Goal: Transaction & Acquisition: Obtain resource

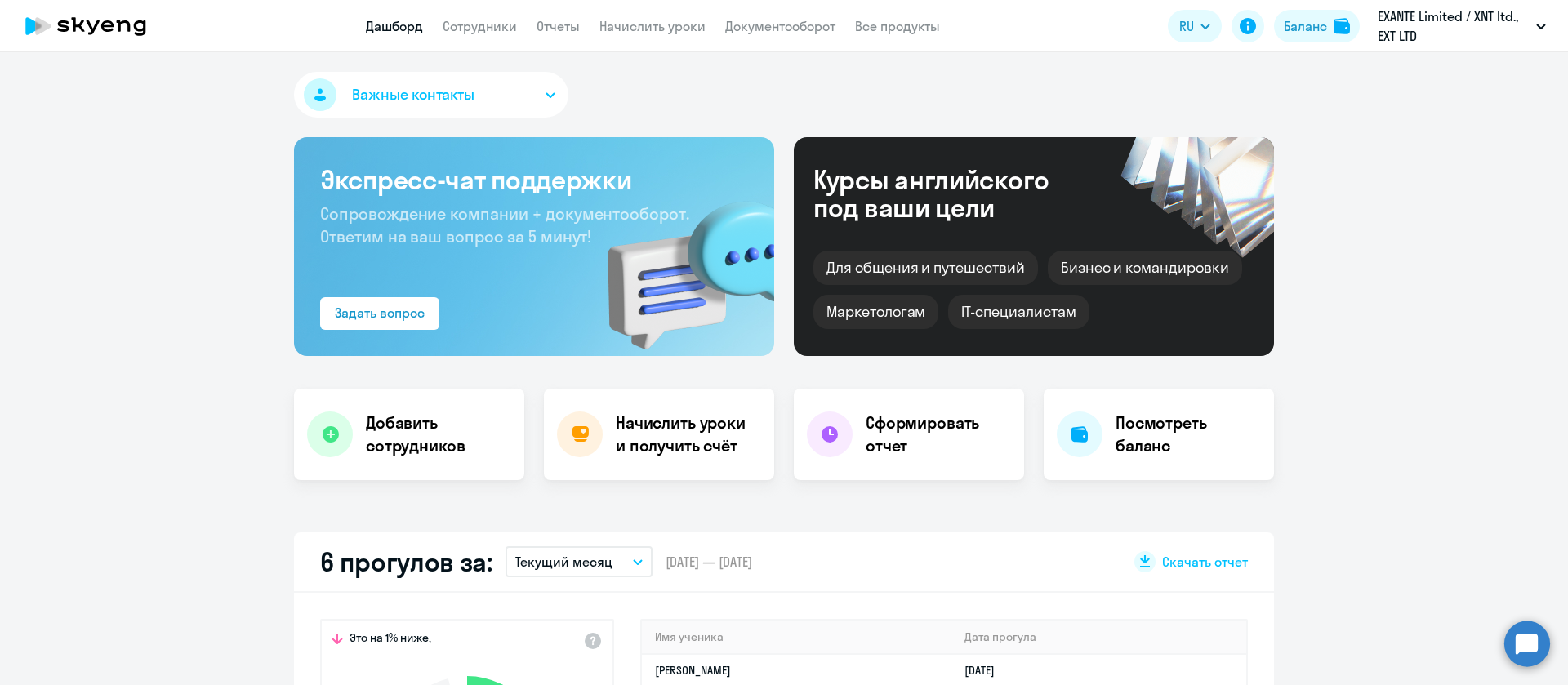
select select "30"
click at [1311, 35] on div "Баланс" at bounding box center [1305, 26] width 43 height 19
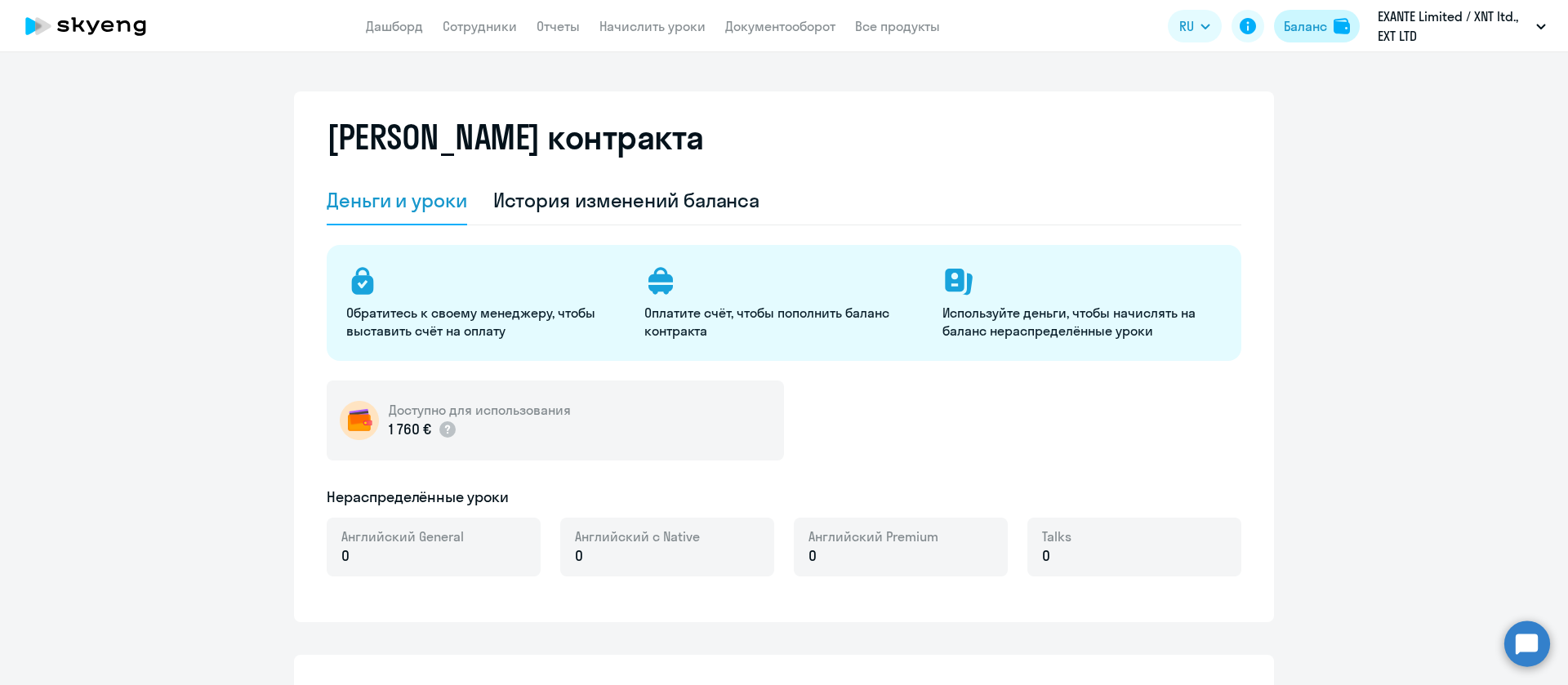
select select "english_adult_not_native_speaker"
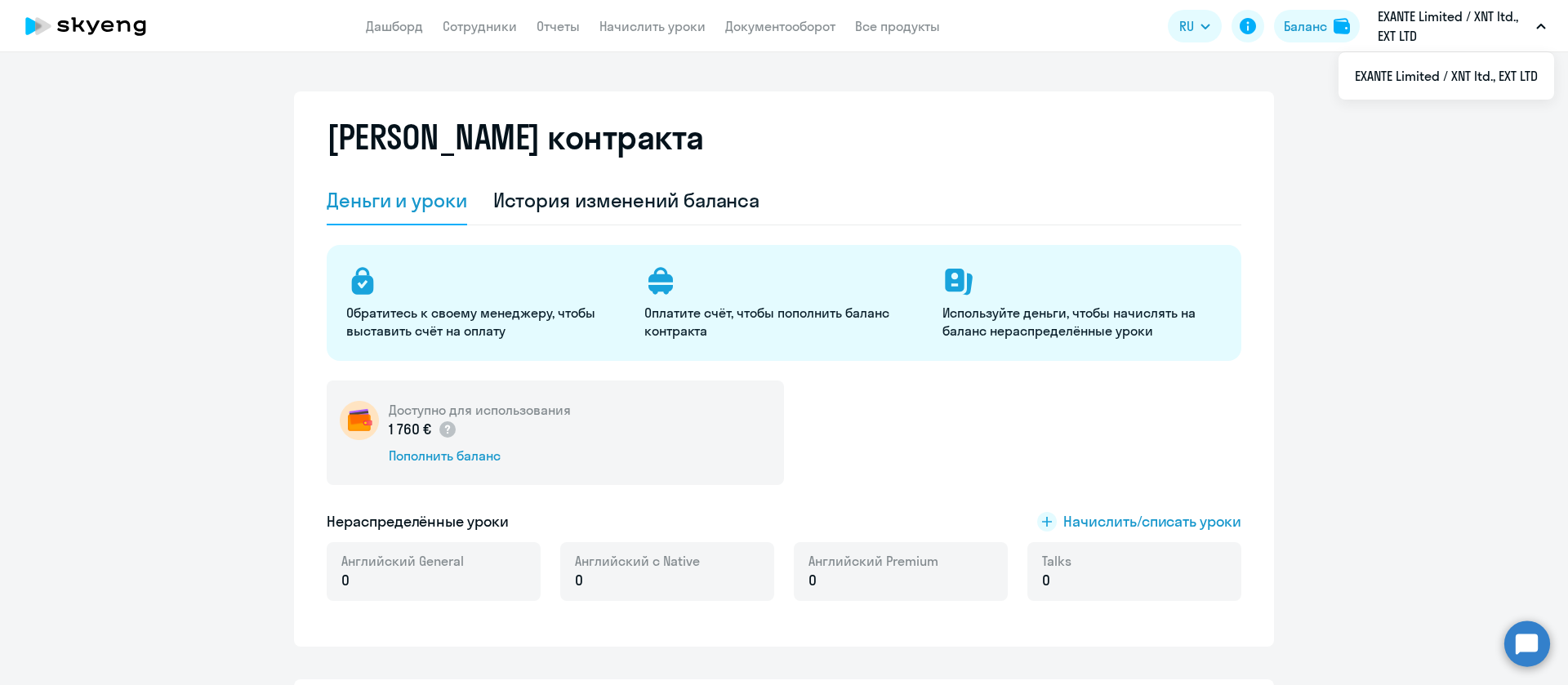
click at [1461, 9] on p "‎EXANTE Limited / XNT ltd., EXT LTD" at bounding box center [1454, 26] width 152 height 39
click at [1544, 24] on icon "button" at bounding box center [1541, 27] width 10 height 6
click at [1322, 26] on div "Баланс" at bounding box center [1305, 26] width 43 height 19
drag, startPoint x: 411, startPoint y: 426, endPoint x: 380, endPoint y: 428, distance: 31.1
click at [389, 428] on p "1 760 €" at bounding box center [423, 429] width 68 height 21
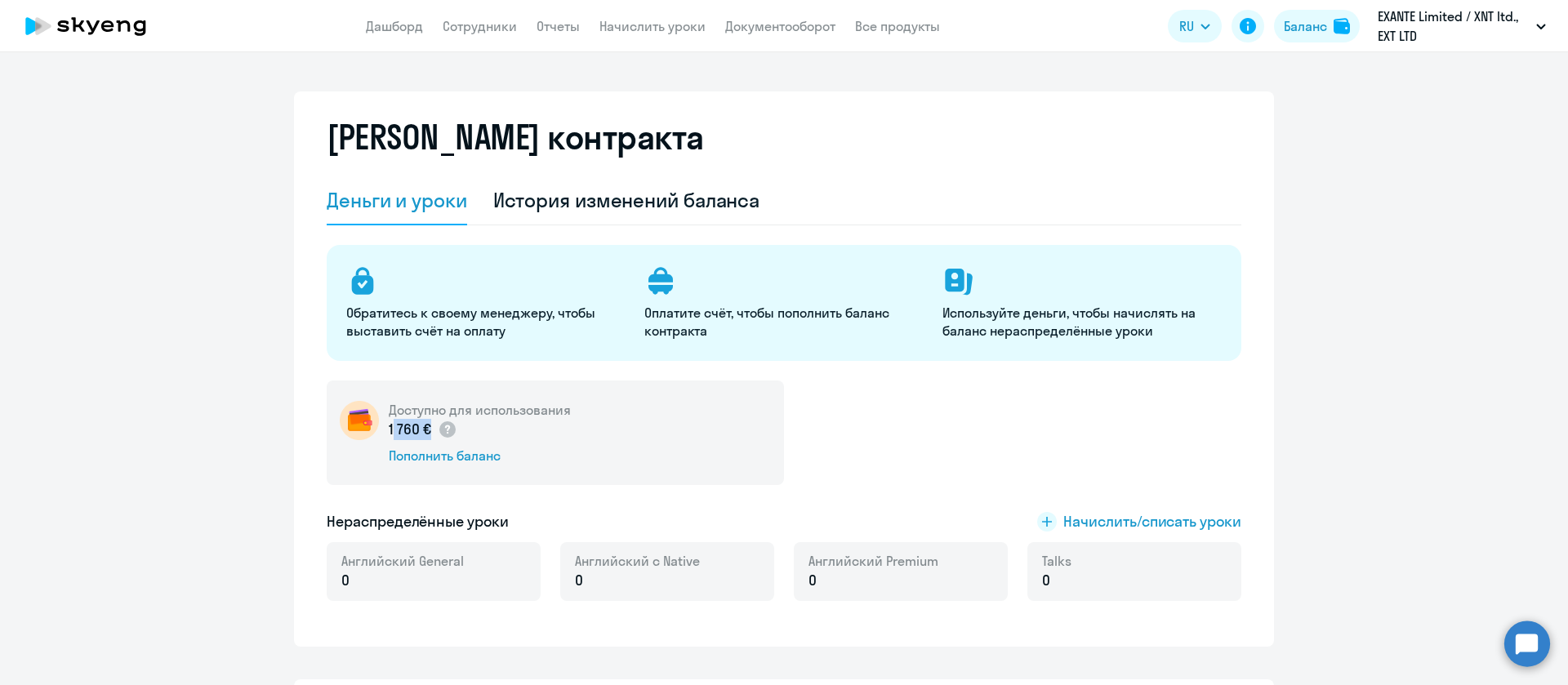
copy p "1 760"
click at [481, 22] on link "Сотрудники" at bounding box center [479, 26] width 74 height 16
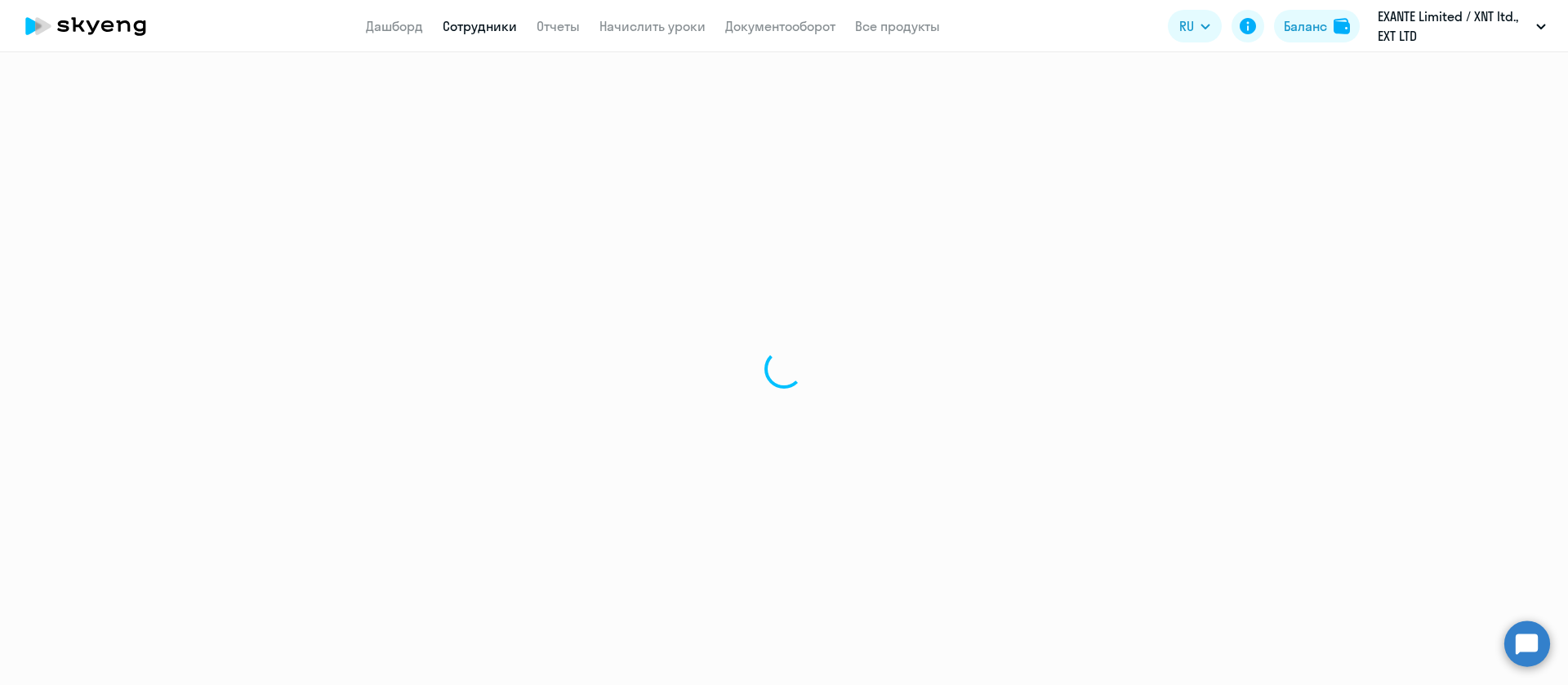
select select "30"
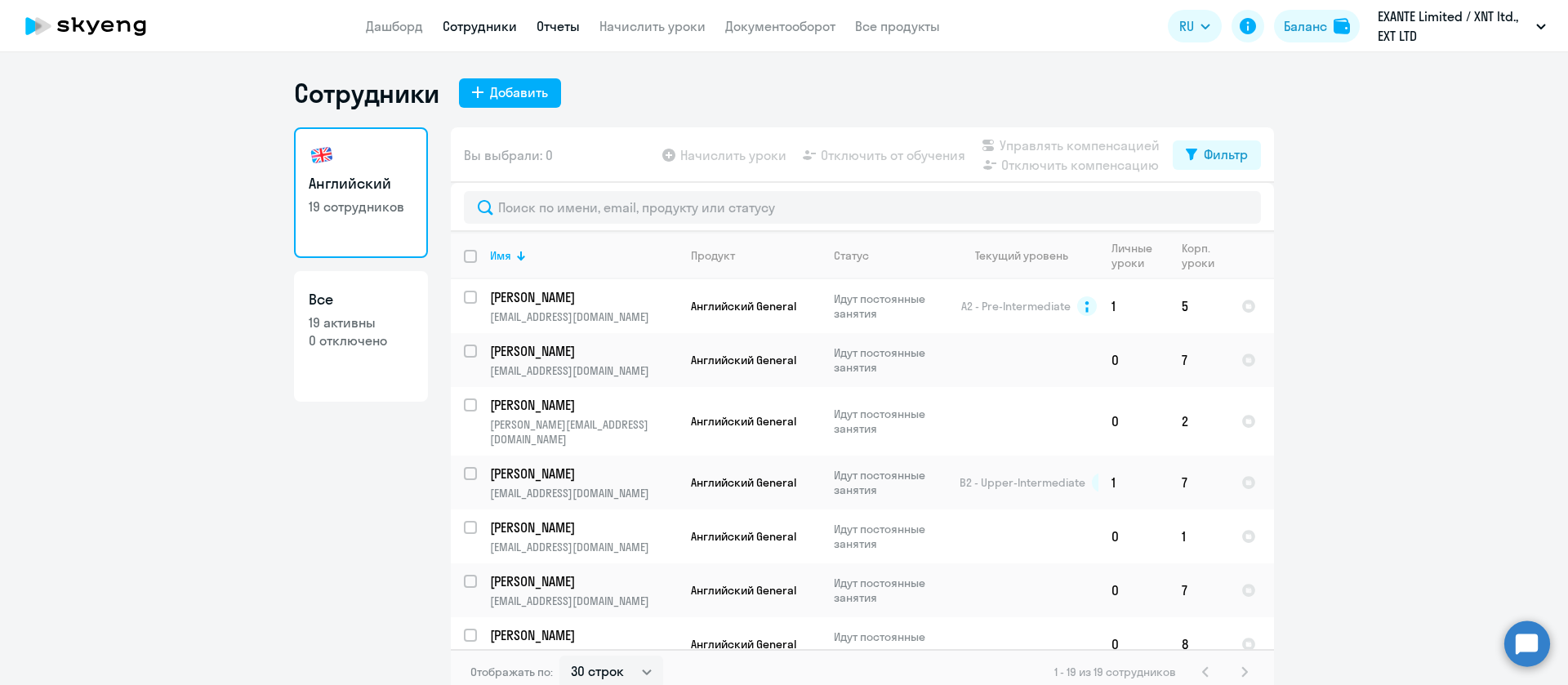
click at [552, 24] on link "Отчеты" at bounding box center [558, 26] width 43 height 16
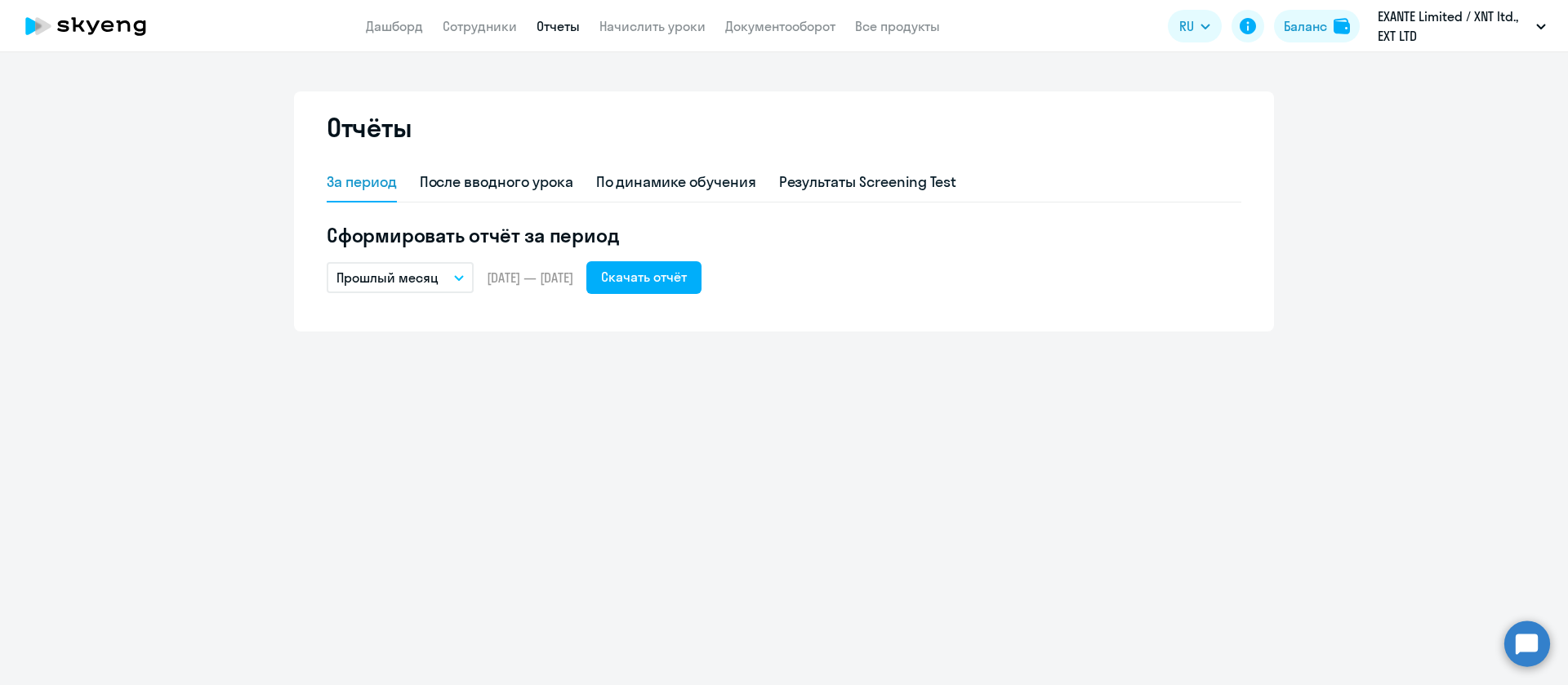
click at [417, 273] on p "Прошлый месяц" at bounding box center [387, 278] width 102 height 19
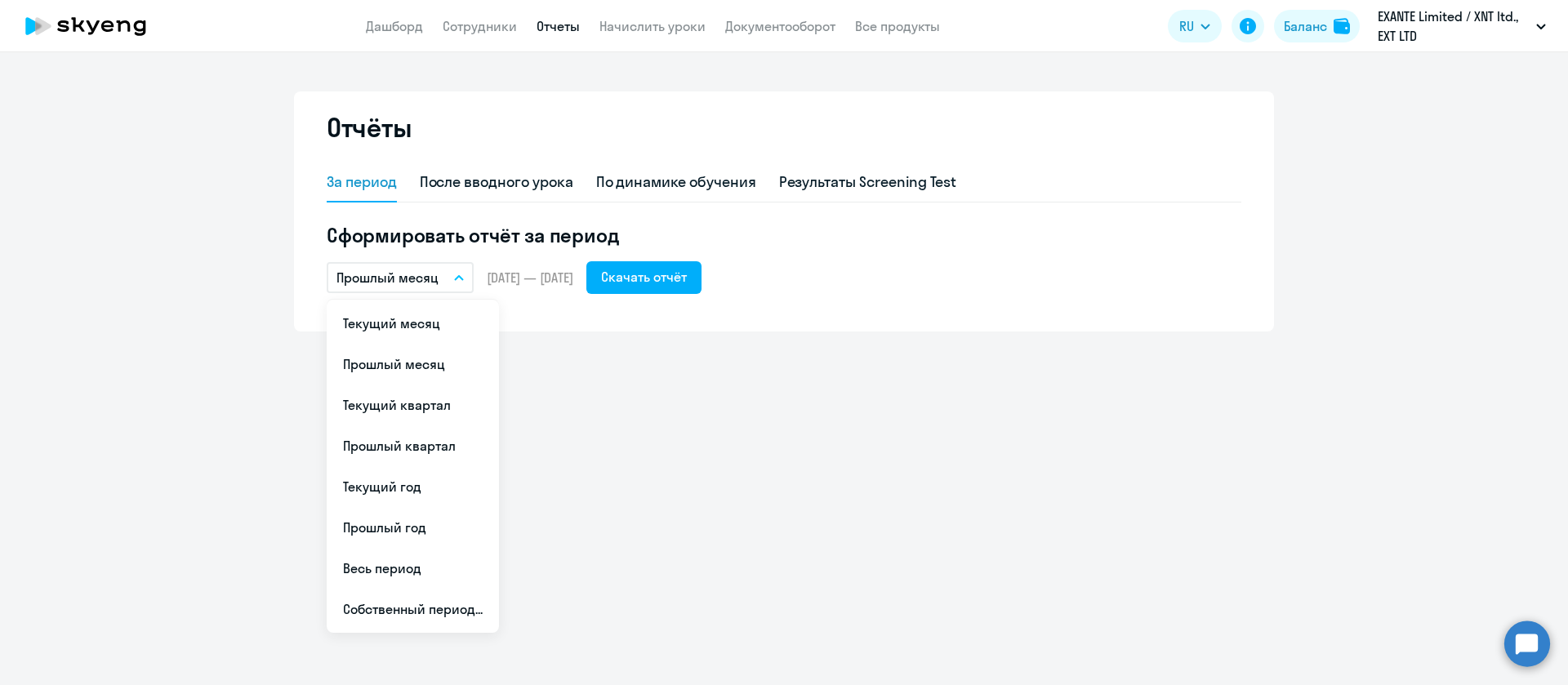
click at [717, 425] on div "Отчёты За период После вводного урока По динамике обучения Результаты Screening…" at bounding box center [784, 368] width 1568 height 633
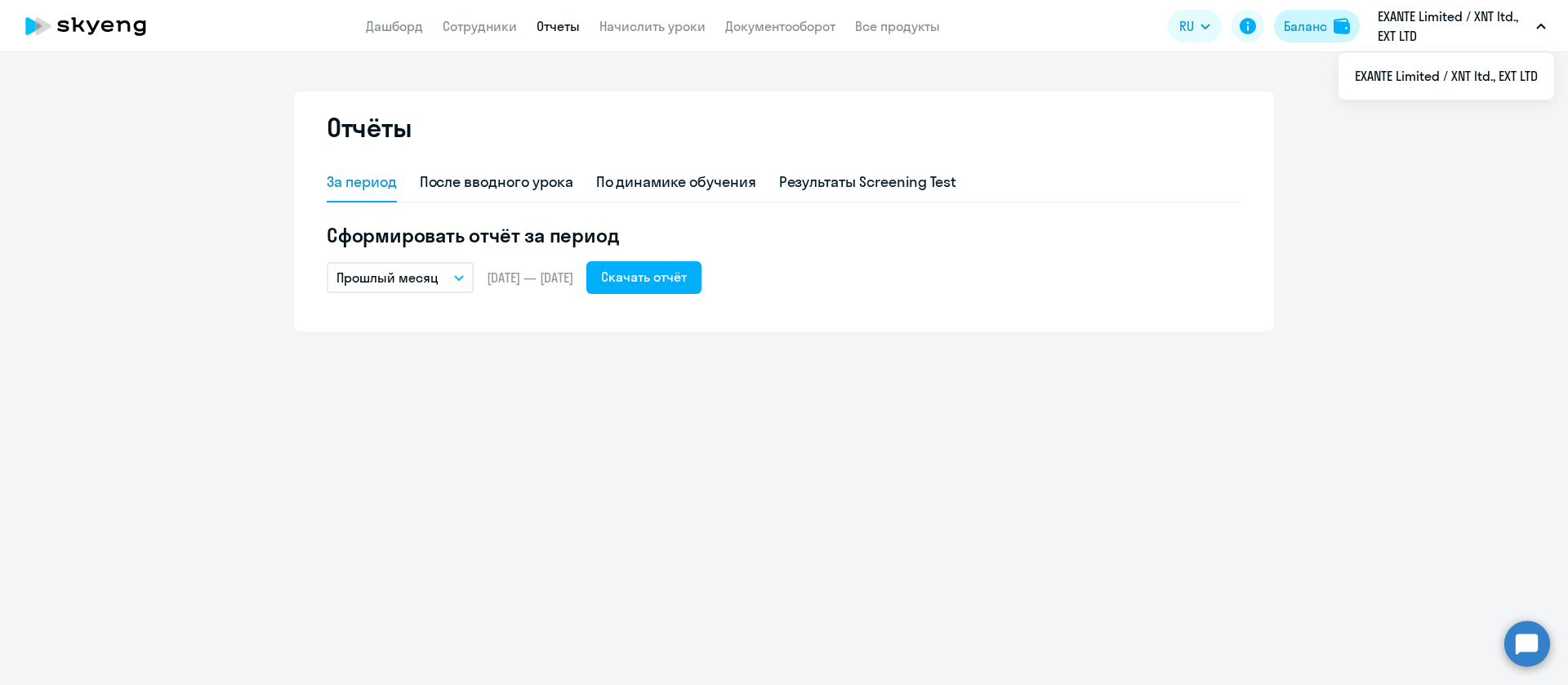
click at [1334, 18] on img at bounding box center [1341, 26] width 16 height 16
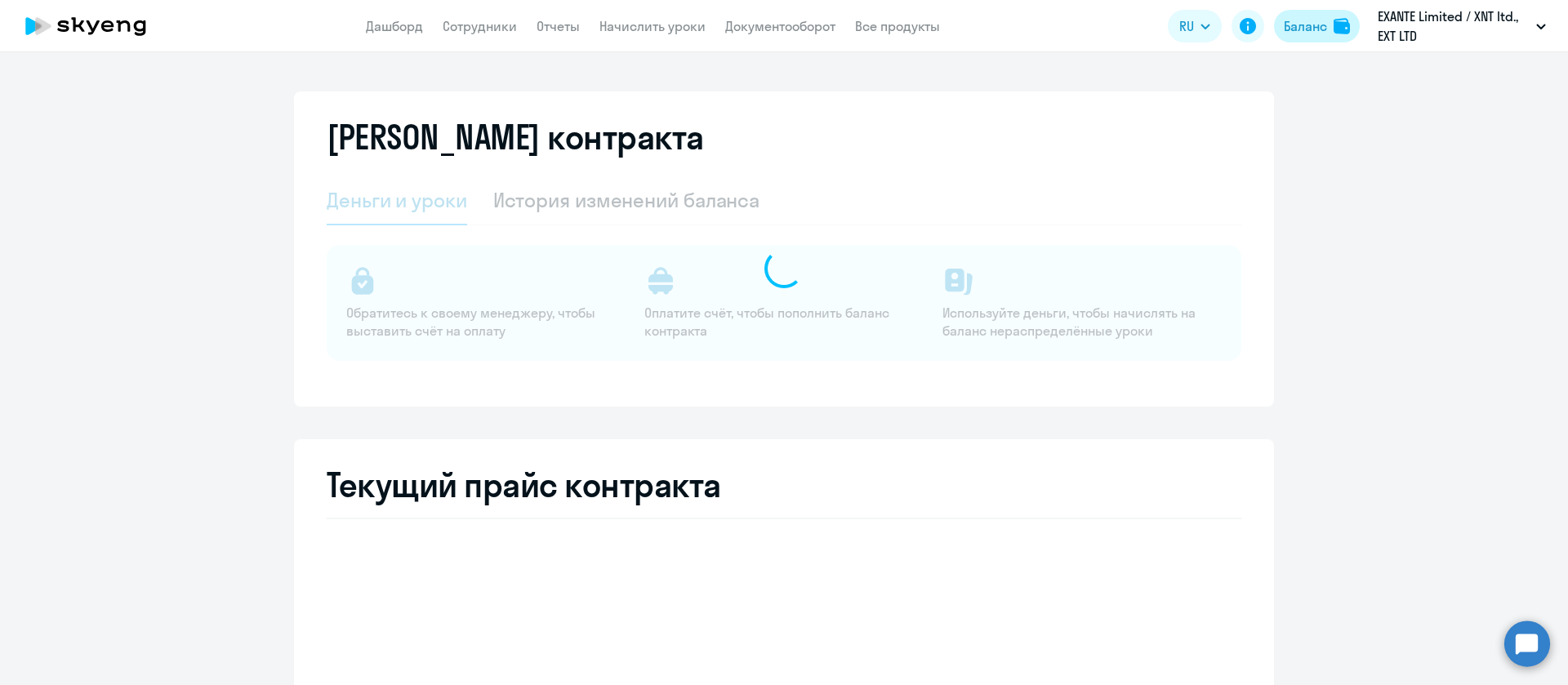
select select "english_adult_not_native_speaker"
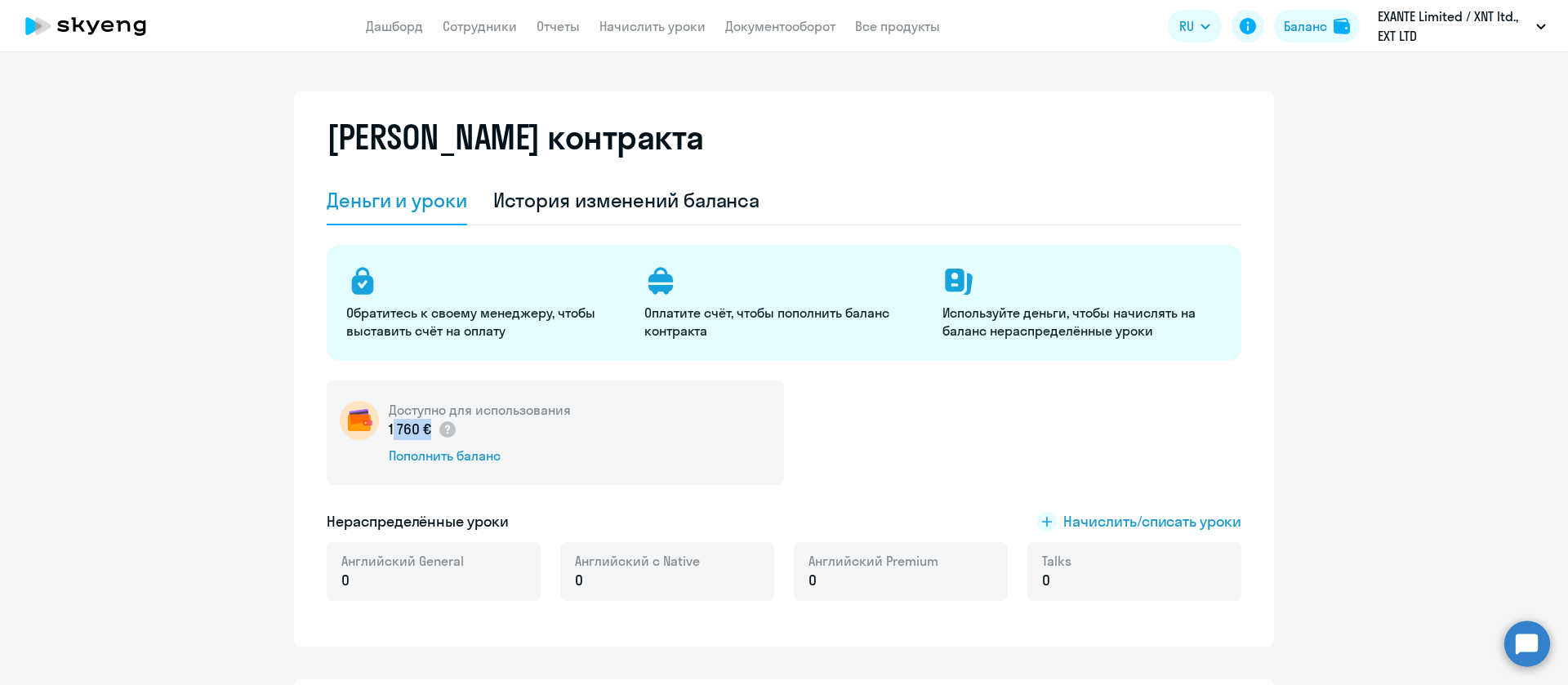
drag, startPoint x: 411, startPoint y: 428, endPoint x: 379, endPoint y: 428, distance: 32.0
click at [389, 428] on p "1 760 €" at bounding box center [423, 429] width 68 height 21
copy p "1 760"
click at [565, 27] on link "Отчеты" at bounding box center [558, 26] width 43 height 16
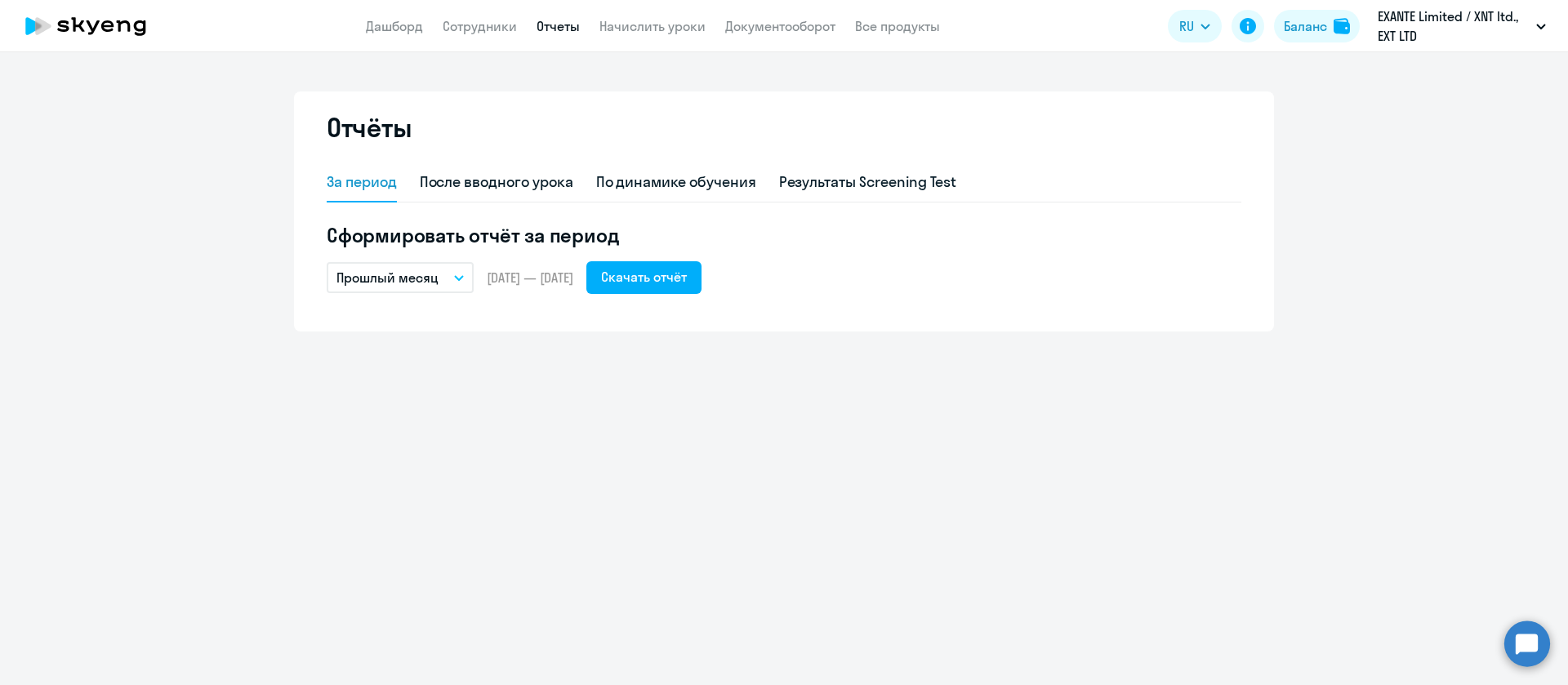
click at [463, 275] on icon "button" at bounding box center [459, 278] width 10 height 6
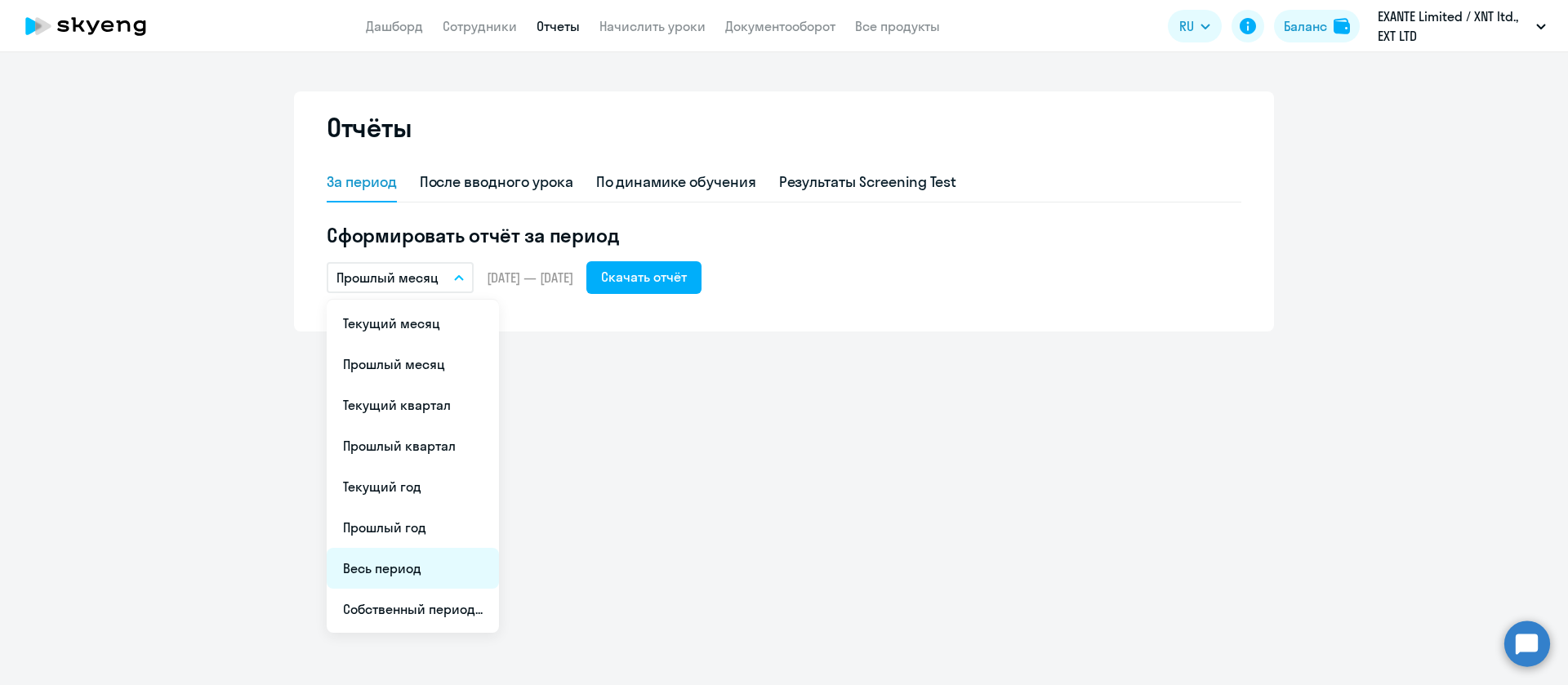
click at [385, 563] on li "Весь период" at bounding box center [412, 568] width 172 height 41
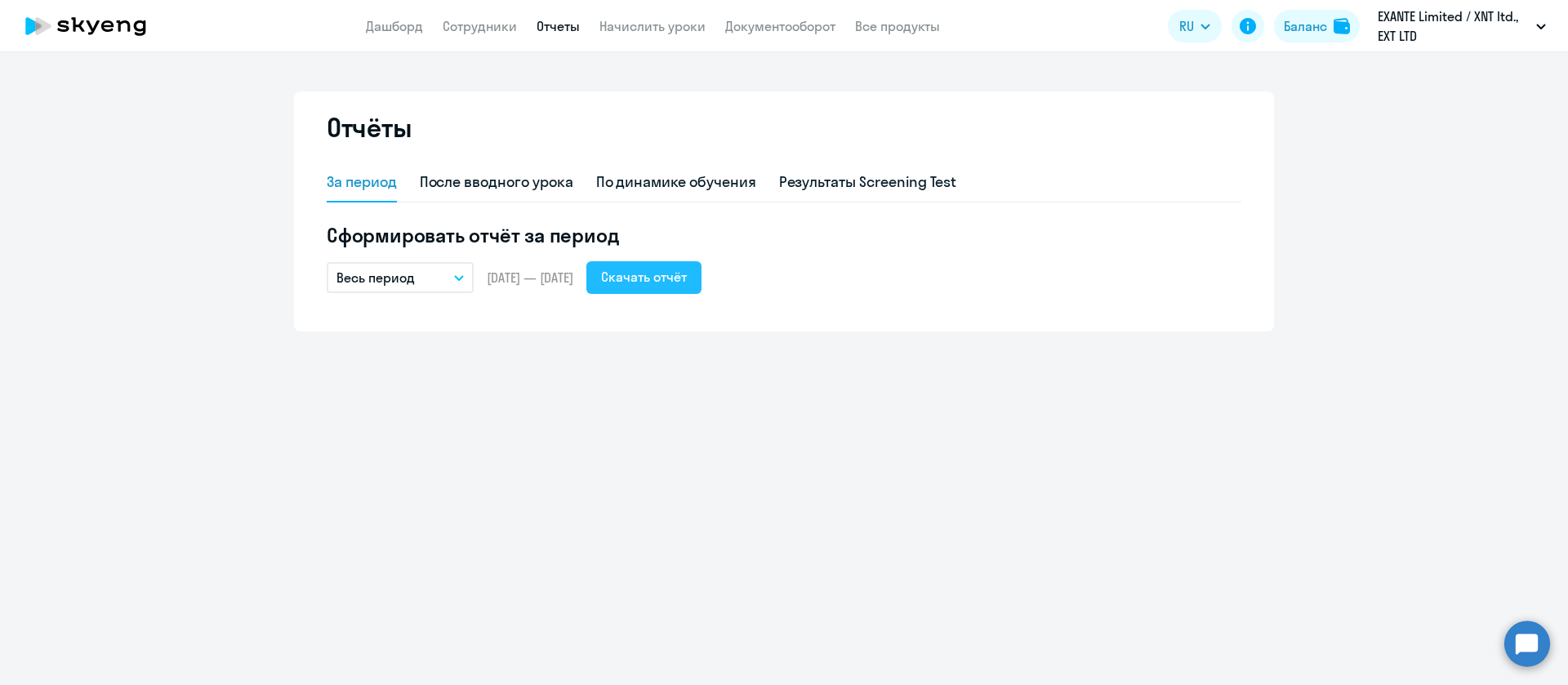
click at [684, 274] on div "Скачать отчёт" at bounding box center [644, 277] width 86 height 19
click at [397, 274] on p "Весь период" at bounding box center [376, 278] width 79 height 19
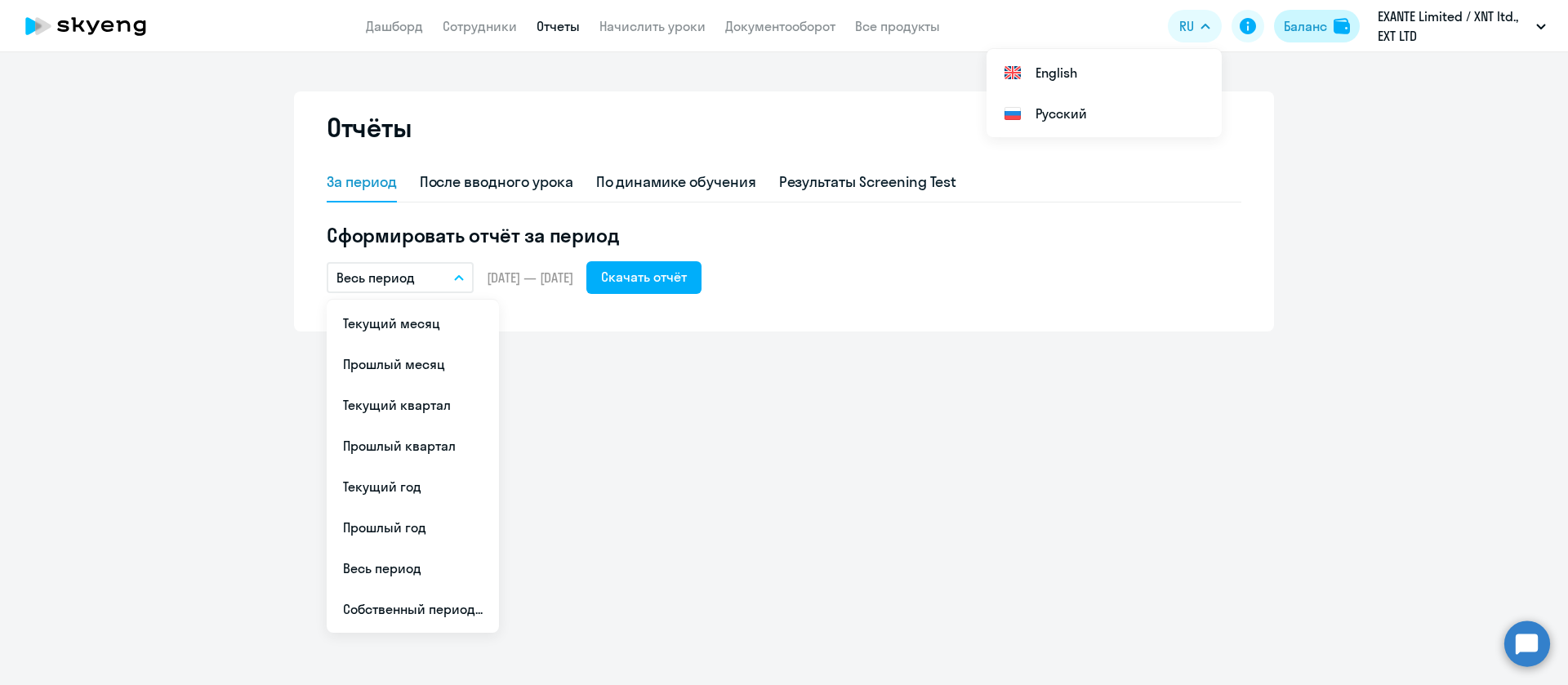
click at [1334, 21] on img at bounding box center [1341, 26] width 16 height 16
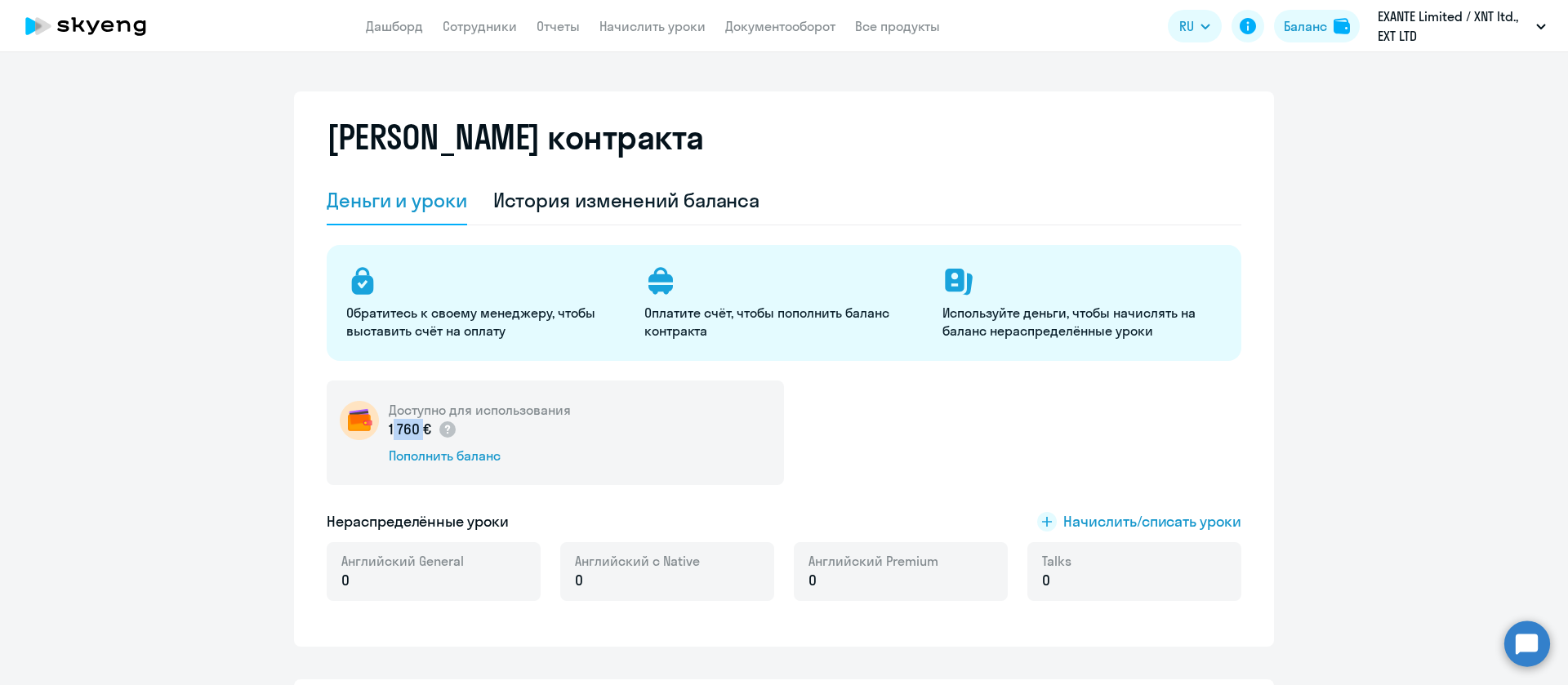
drag, startPoint x: 406, startPoint y: 423, endPoint x: 376, endPoint y: 423, distance: 30.0
click at [376, 423] on div "Доступно для использования 1 760 € Пополнить баланс" at bounding box center [555, 432] width 457 height 105
copy p "1 760"
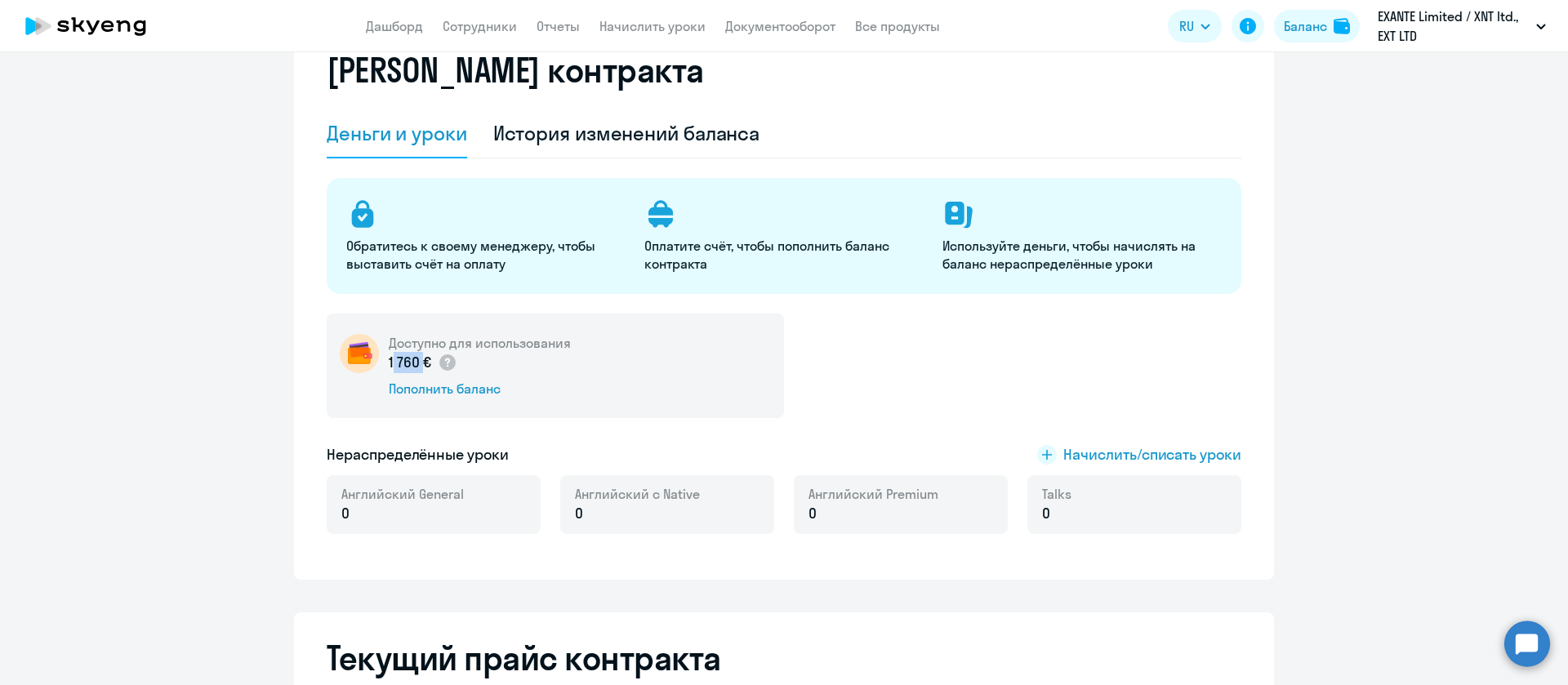
scroll to position [123, 0]
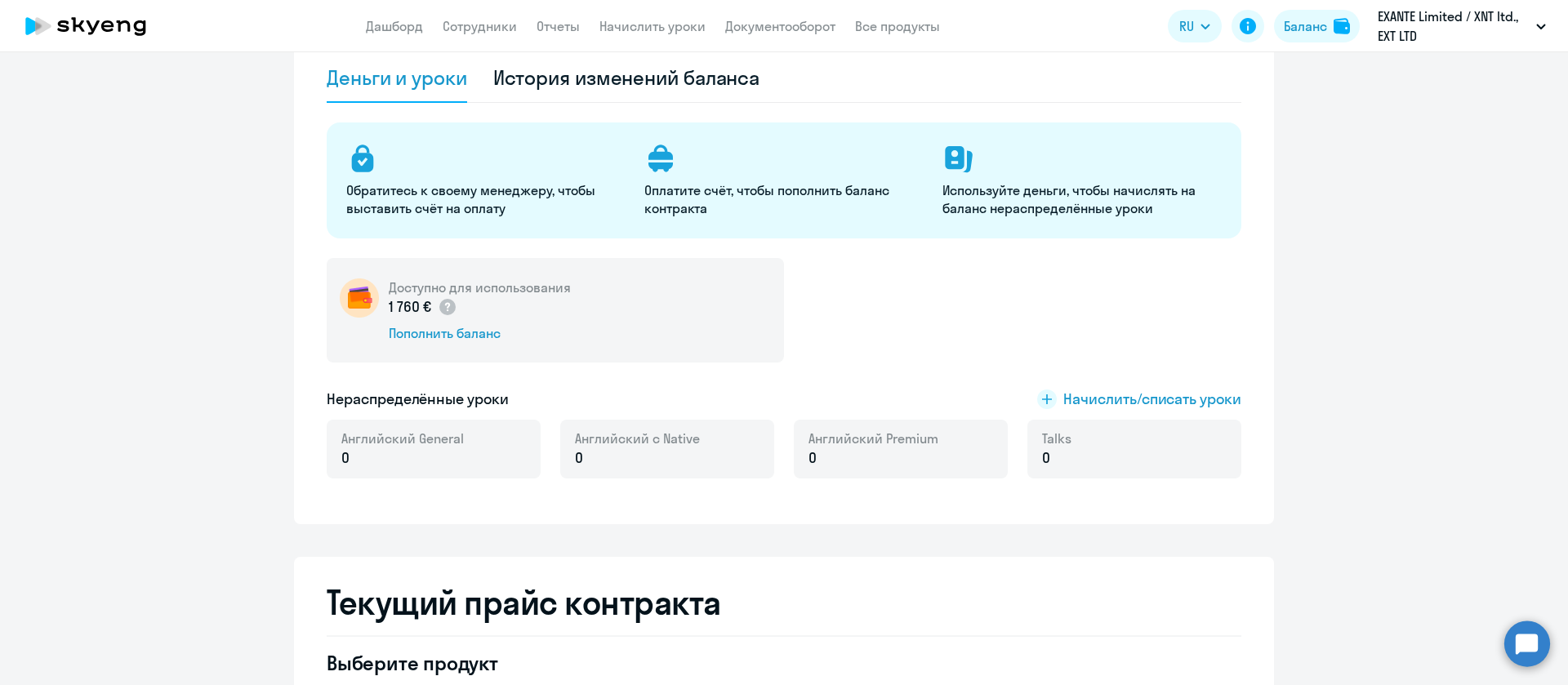
click at [990, 254] on div "Обратитесь к своему менеджеру, чтобы выставить счёт на оплату Оплатите счёт, чт…" at bounding box center [784, 310] width 915 height 376
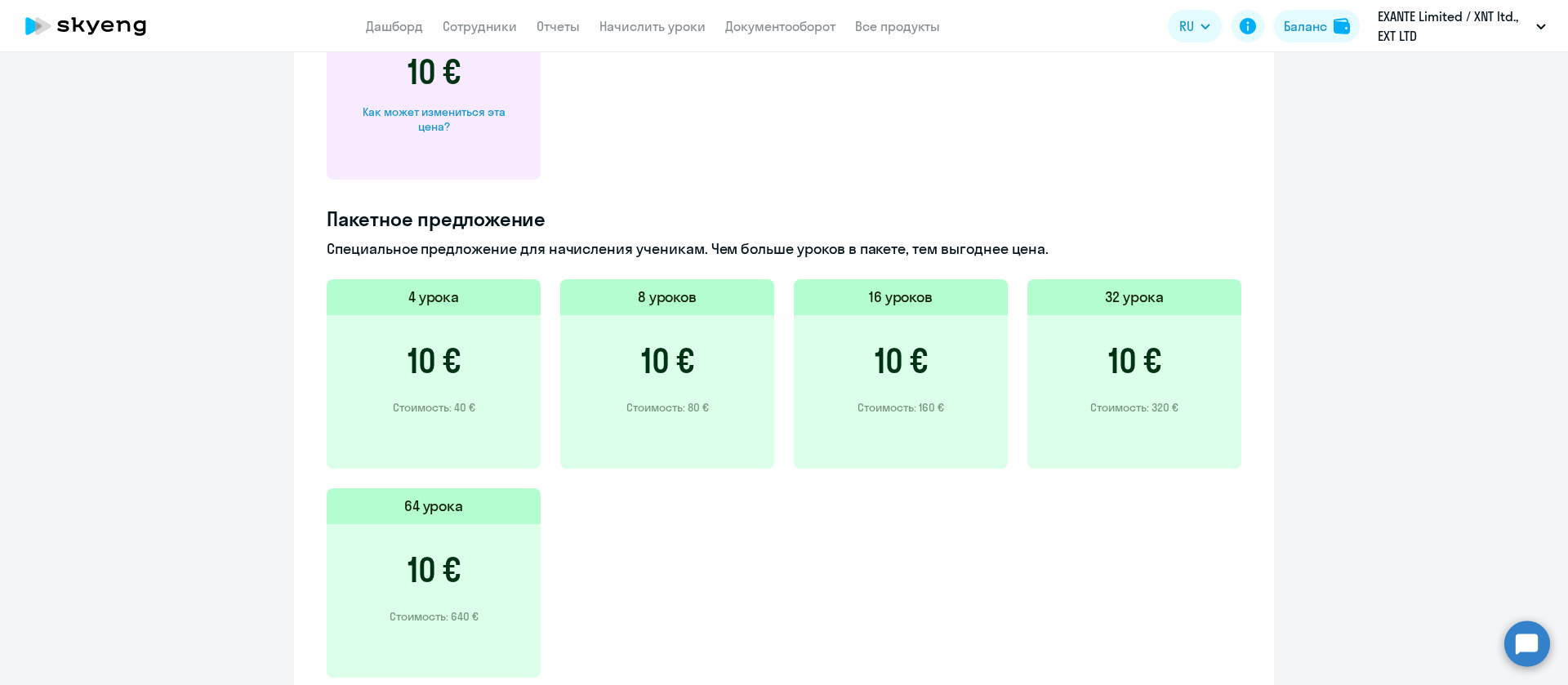
scroll to position [613, 0]
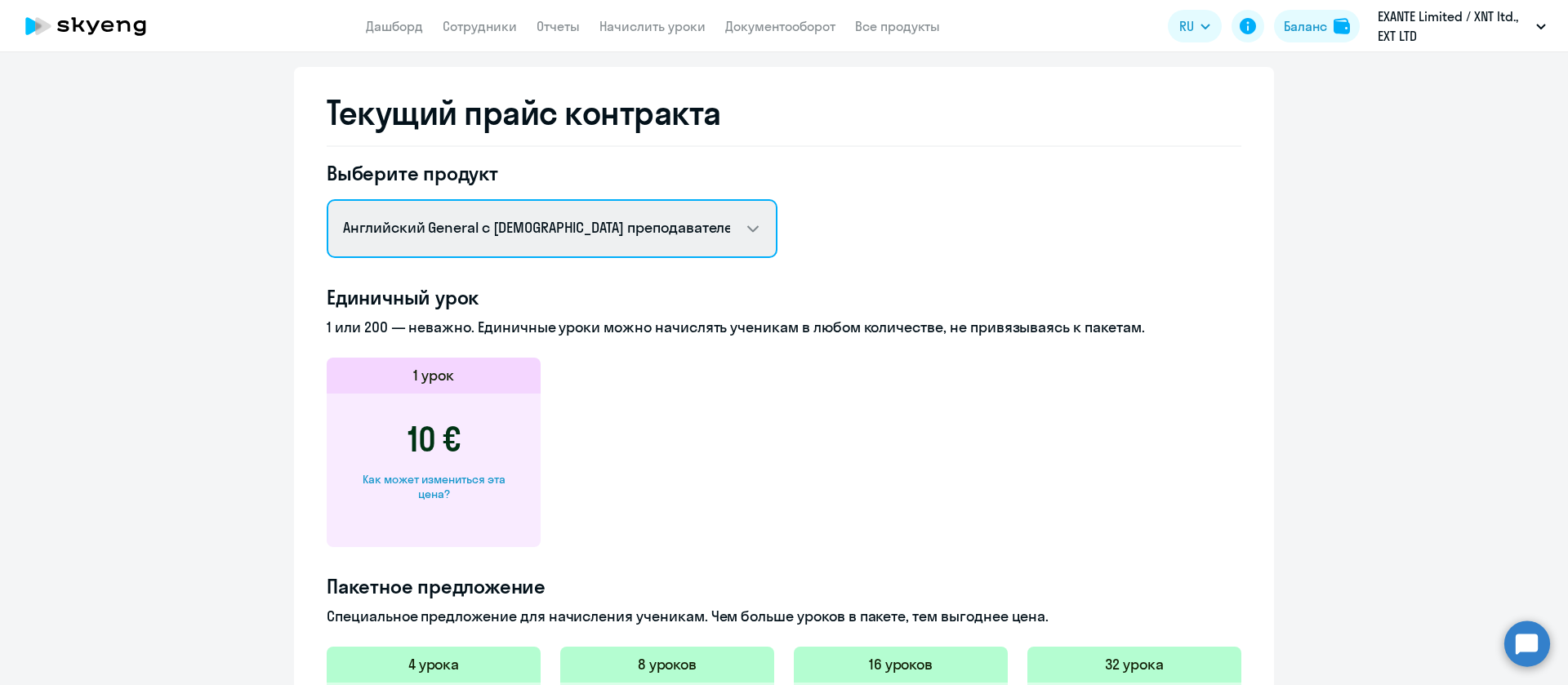
click at [496, 239] on select "Английский General с [DEMOGRAPHIC_DATA] преподавателем Английский General с [DE…" at bounding box center [551, 228] width 451 height 59
click at [327, 199] on select "Английский General с [DEMOGRAPHIC_DATA] преподавателем Английский General с [DE…" at bounding box center [551, 228] width 451 height 59
click at [515, 233] on select "Английский General с [DEMOGRAPHIC_DATA] преподавателем Английский General с [DE…" at bounding box center [551, 228] width 451 height 59
click at [327, 199] on select "Английский General с [DEMOGRAPHIC_DATA] преподавателем Английский General с [DE…" at bounding box center [551, 228] width 451 height 59
click at [528, 237] on select "Английский General с [DEMOGRAPHIC_DATA] преподавателем Английский General с [DE…" at bounding box center [551, 228] width 451 height 59
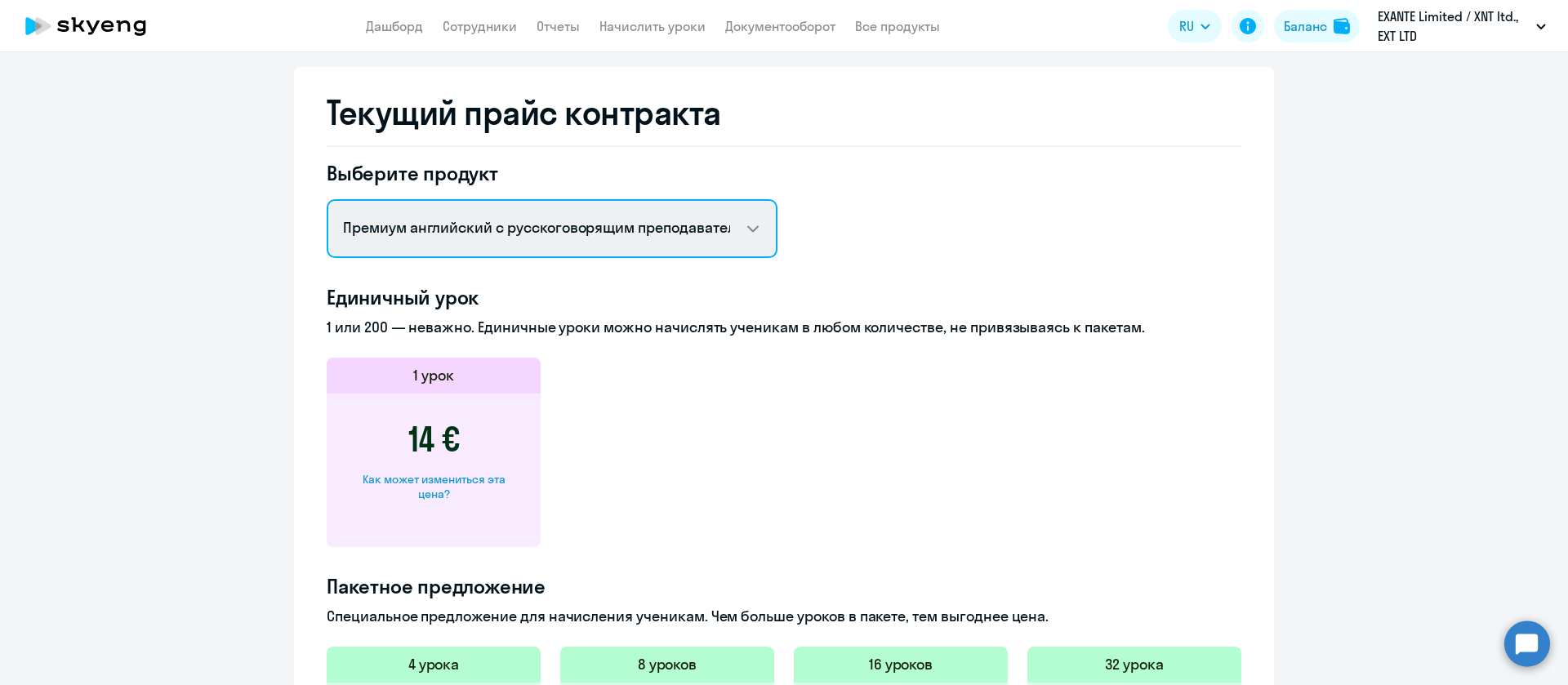
select select "english_adult_not_native_speaker"
click at [327, 199] on select "Английский General с [DEMOGRAPHIC_DATA] преподавателем Английский General с [DE…" at bounding box center [551, 228] width 451 height 59
